Goal: Find contact information: Find contact information

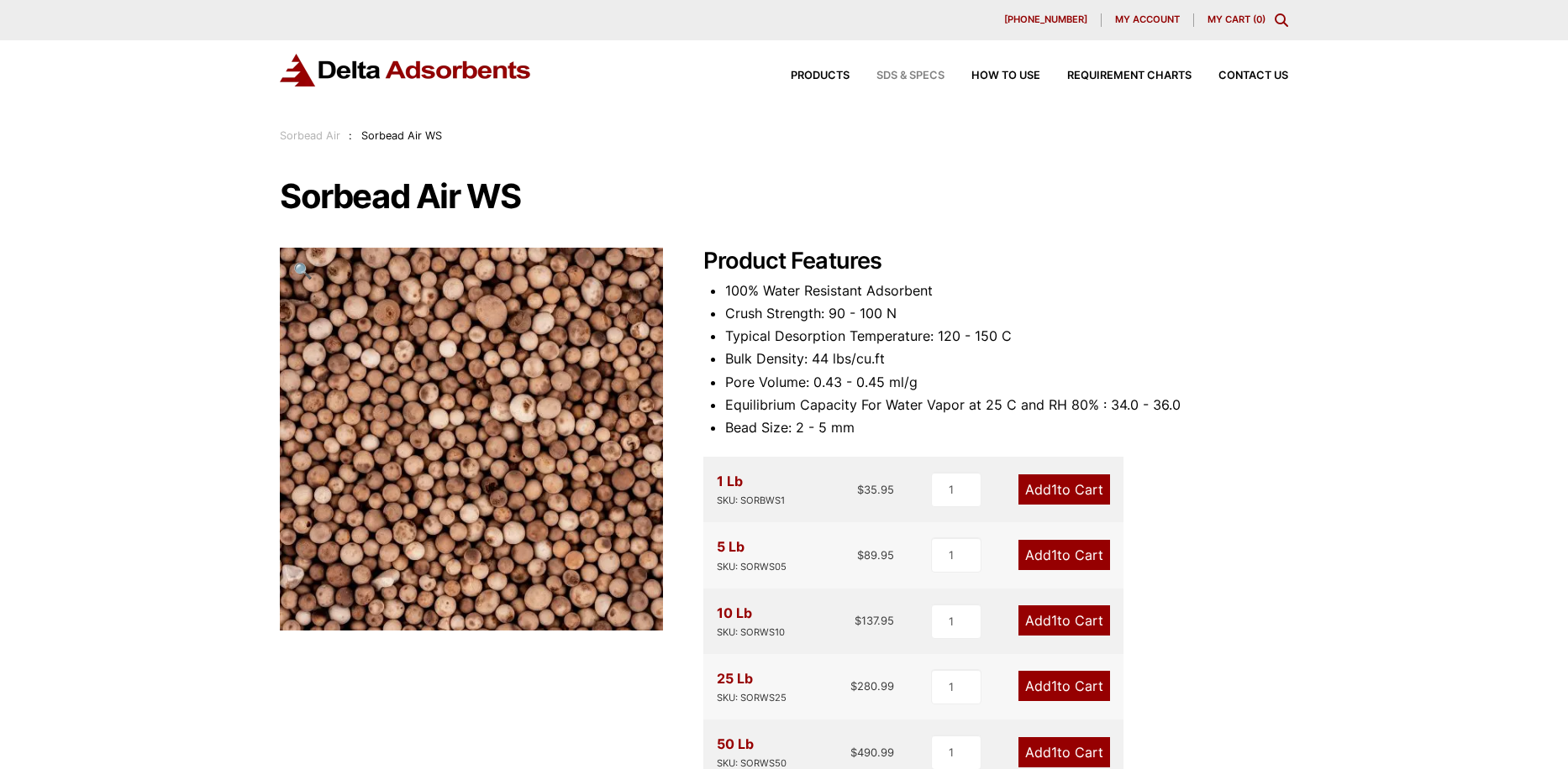
click at [915, 71] on span "SDS & SPECS" at bounding box center [911, 75] width 68 height 11
click at [1267, 71] on span "Contact Us" at bounding box center [1254, 75] width 70 height 11
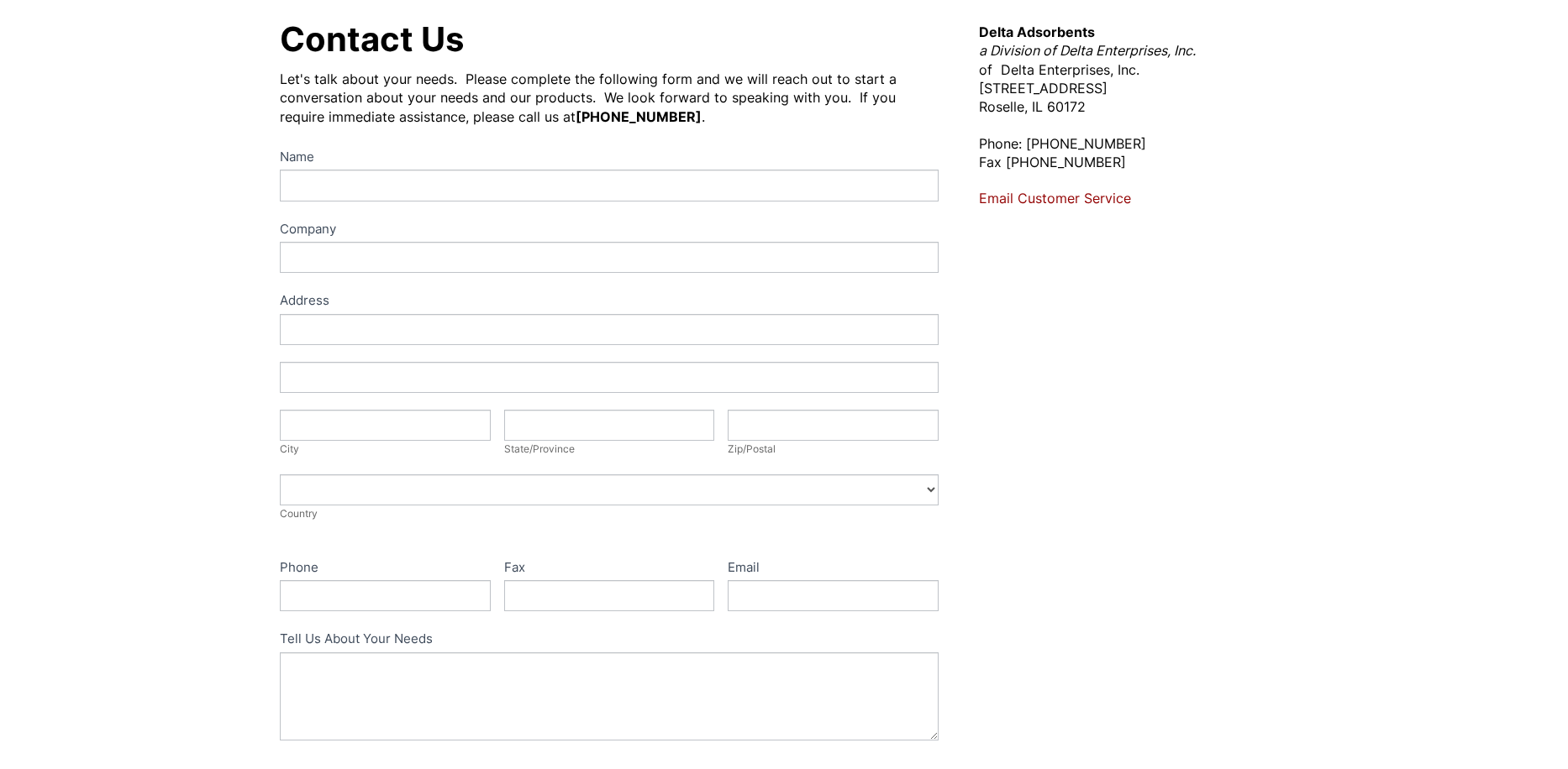
scroll to position [168, 0]
